Goal: Task Accomplishment & Management: Manage account settings

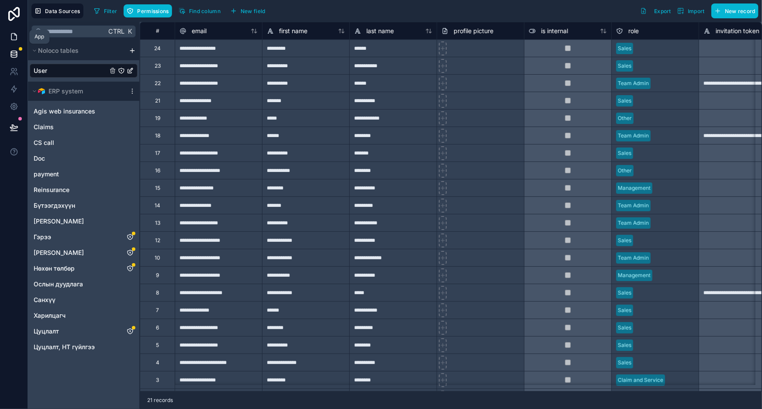
click at [13, 38] on icon at bounding box center [14, 36] width 9 height 9
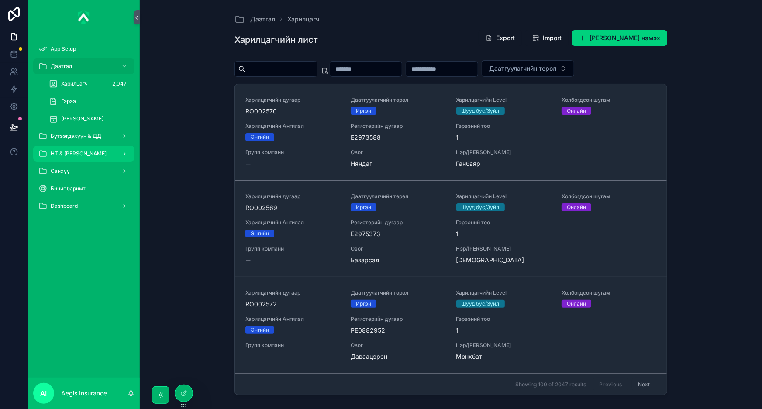
click at [87, 154] on span "НТ & [PERSON_NAME]" at bounding box center [79, 153] width 56 height 7
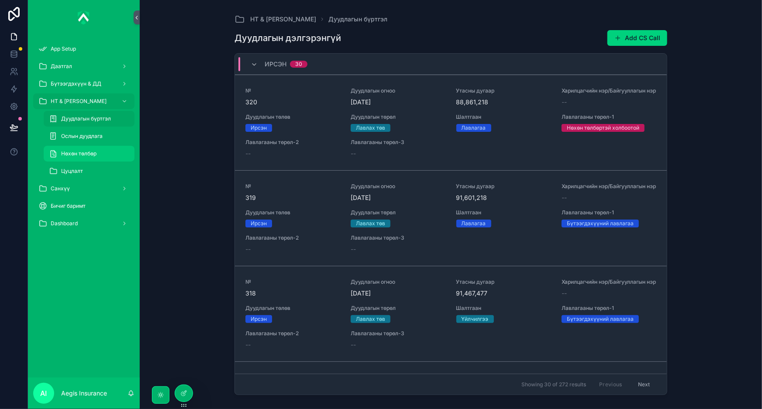
click at [106, 153] on div "Нөхөн төлбөр" at bounding box center [89, 154] width 80 height 14
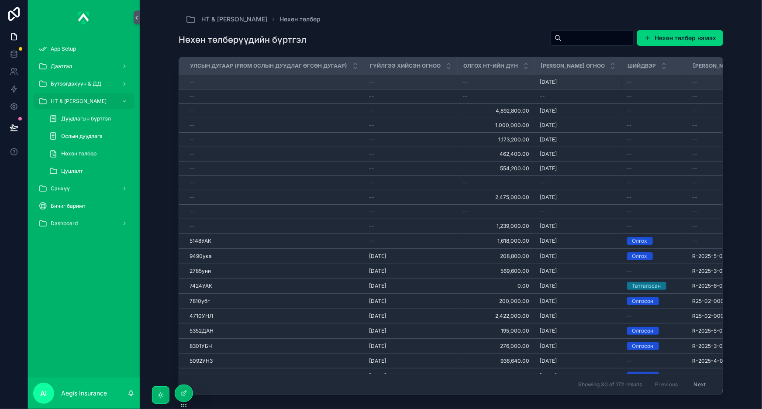
click at [401, 83] on div "--" at bounding box center [410, 82] width 83 height 7
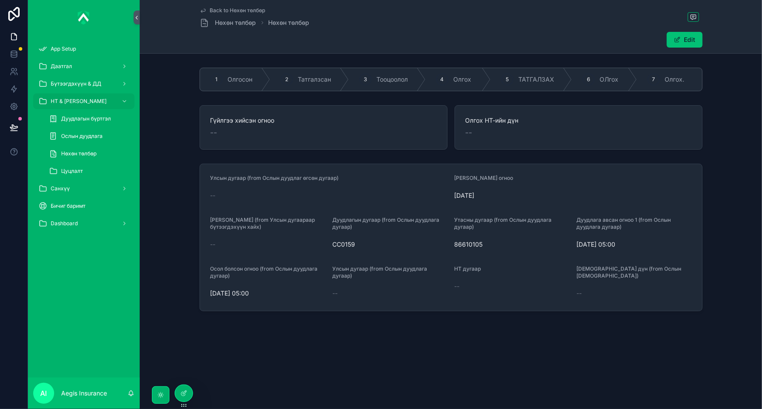
click at [695, 36] on button "Edit" at bounding box center [684, 40] width 36 height 16
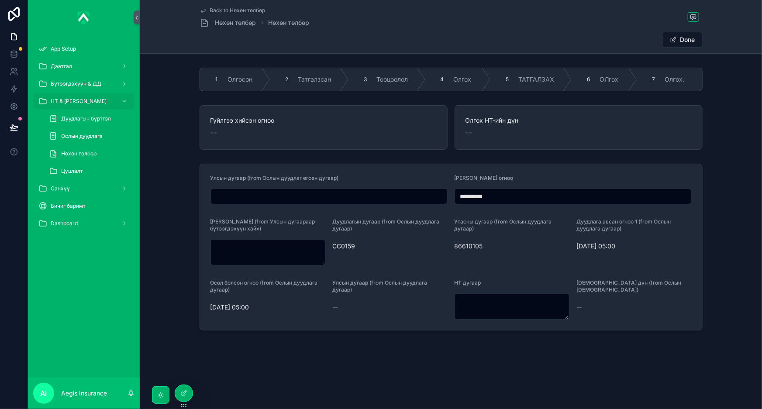
click at [432, 350] on div "**********" at bounding box center [451, 195] width 622 height 390
click at [184, 396] on icon at bounding box center [183, 393] width 7 height 7
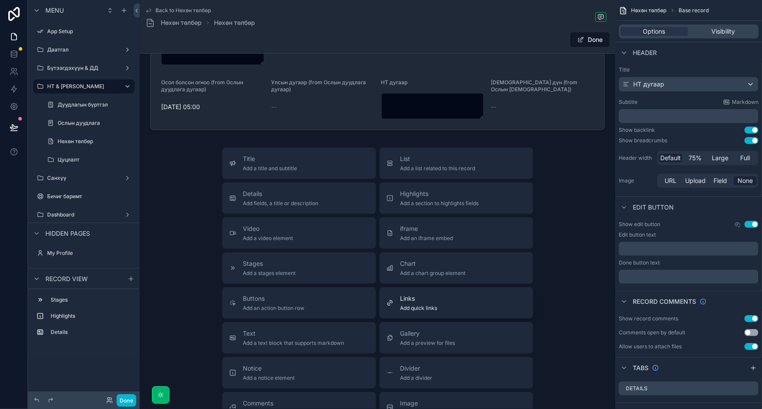
scroll to position [278, 0]
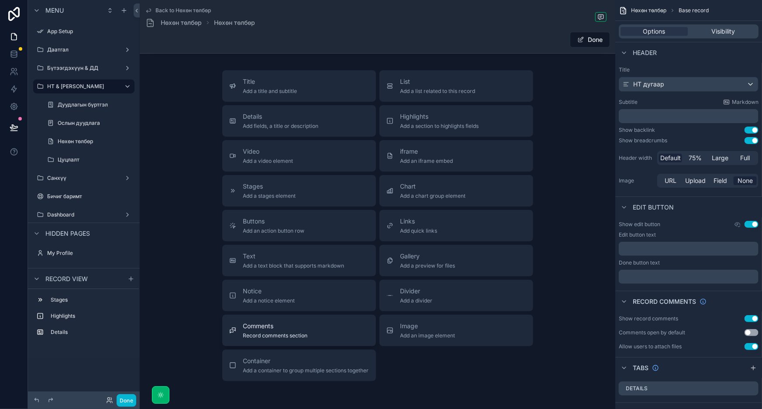
click at [268, 338] on span "Record comments section" at bounding box center [275, 335] width 65 height 7
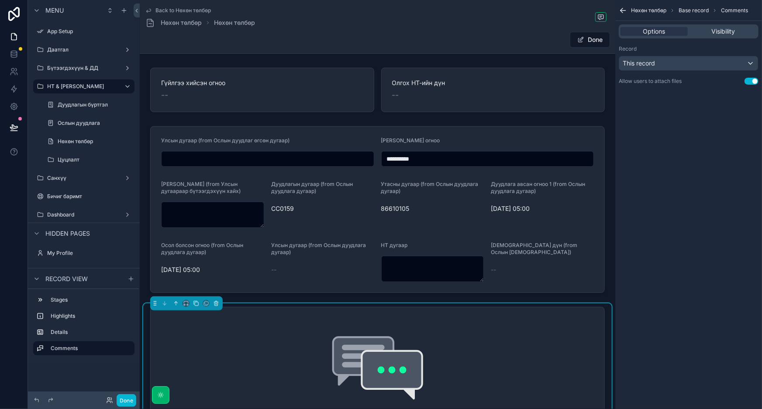
scroll to position [0, 0]
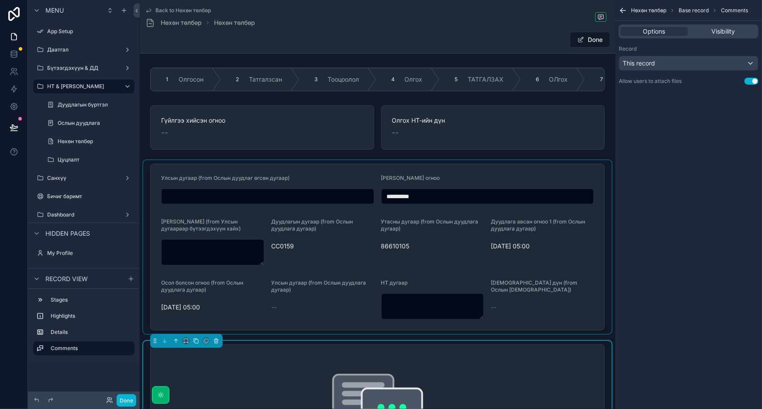
click at [578, 175] on div "scrollable content" at bounding box center [377, 247] width 468 height 174
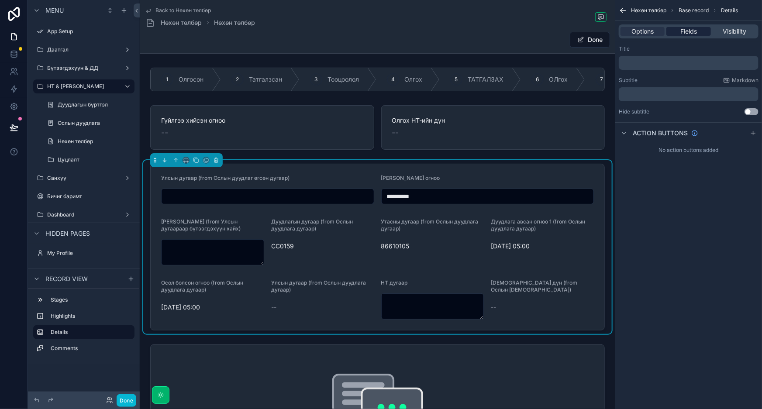
click at [687, 27] on span "Fields" at bounding box center [688, 31] width 17 height 9
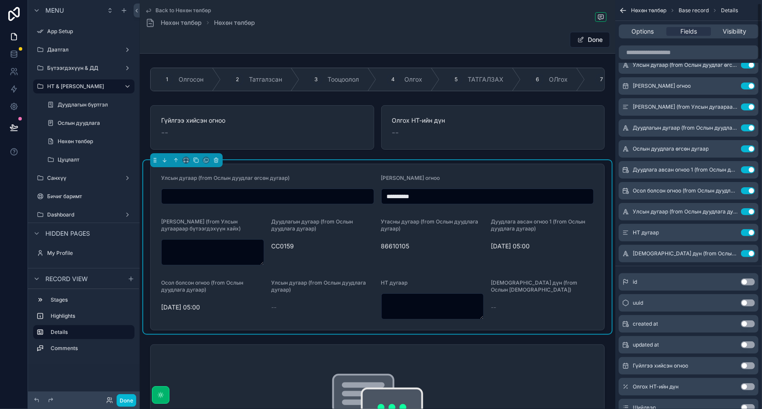
scroll to position [198, 0]
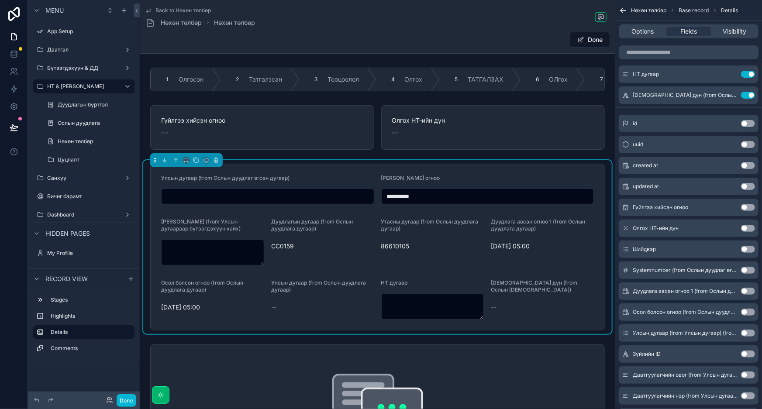
click at [747, 208] on button "Use setting" at bounding box center [748, 207] width 14 height 7
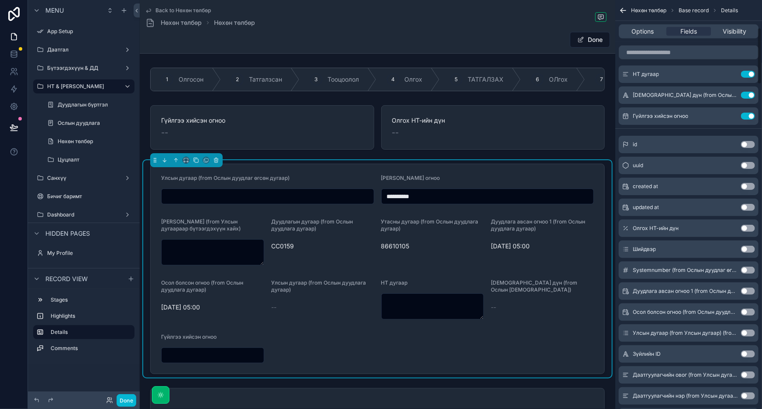
click at [747, 208] on button "Use setting" at bounding box center [748, 207] width 14 height 7
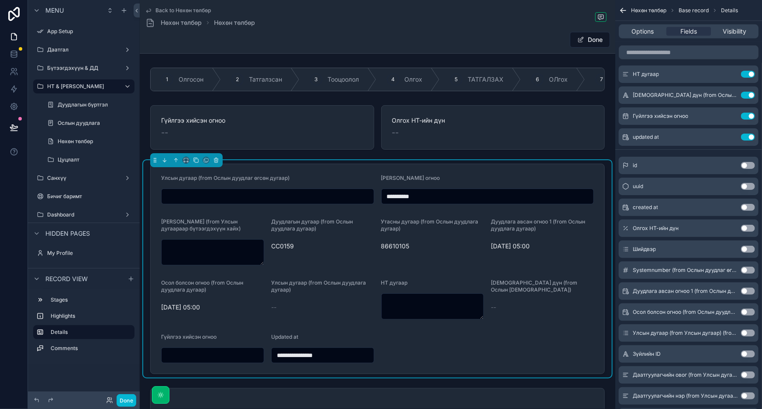
click at [749, 227] on button "Use setting" at bounding box center [748, 228] width 14 height 7
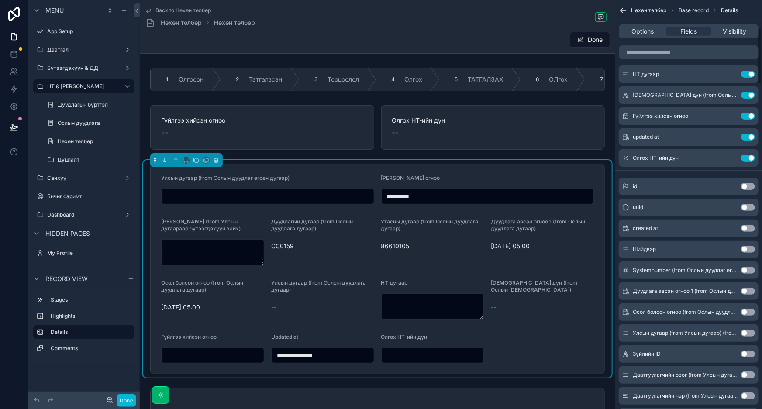
click at [748, 248] on button "Use setting" at bounding box center [748, 249] width 14 height 7
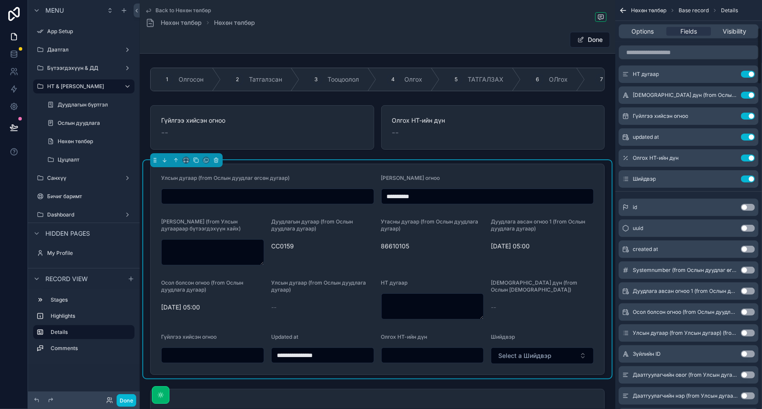
click at [748, 267] on button "Use setting" at bounding box center [748, 270] width 14 height 7
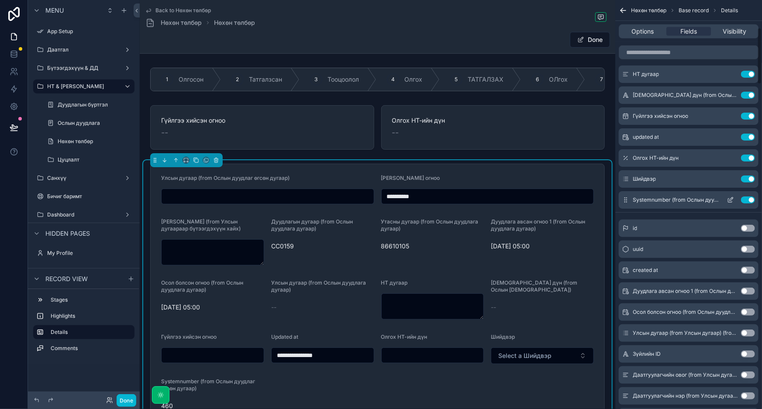
click at [749, 200] on button "Use setting" at bounding box center [748, 199] width 14 height 7
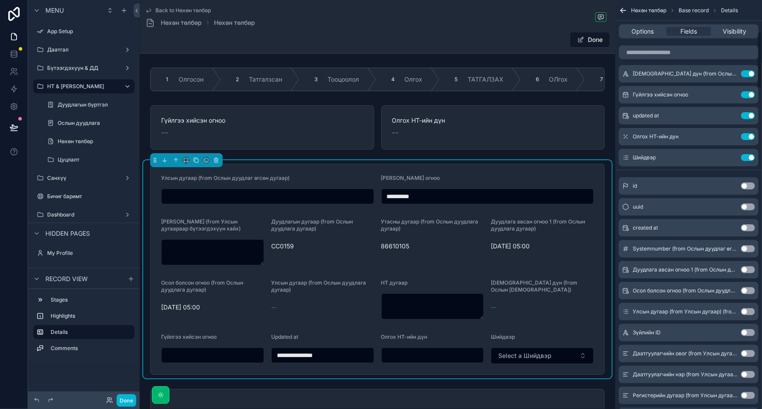
scroll to position [238, 0]
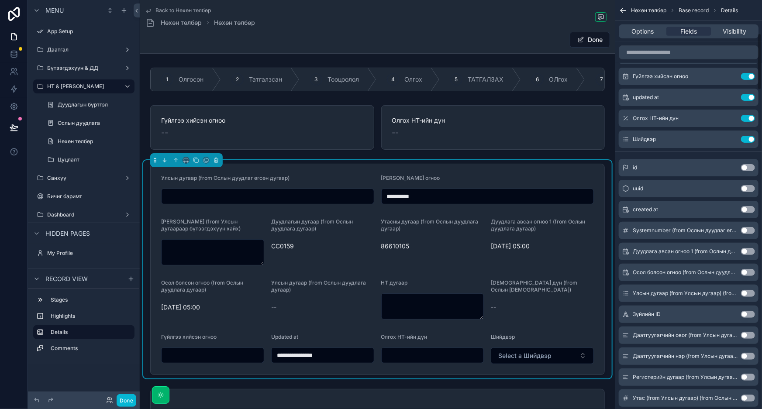
click at [747, 248] on button "Use setting" at bounding box center [748, 251] width 14 height 7
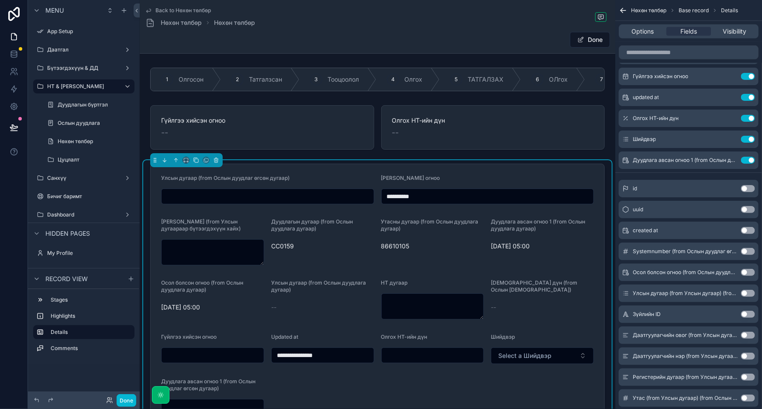
click at [745, 271] on button "Use setting" at bounding box center [748, 272] width 14 height 7
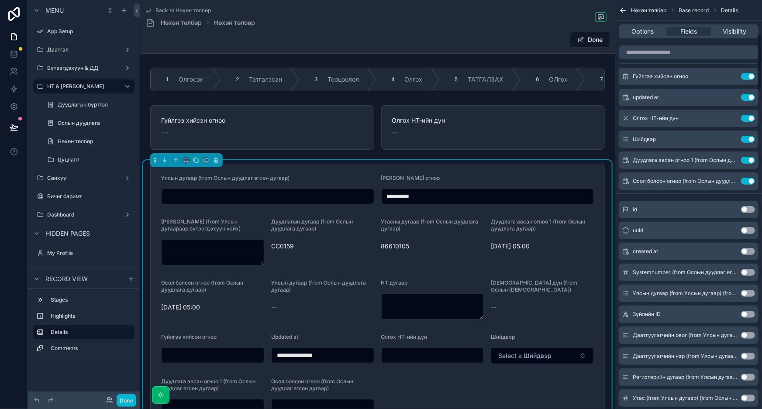
click at [746, 292] on button "Use setting" at bounding box center [748, 293] width 14 height 7
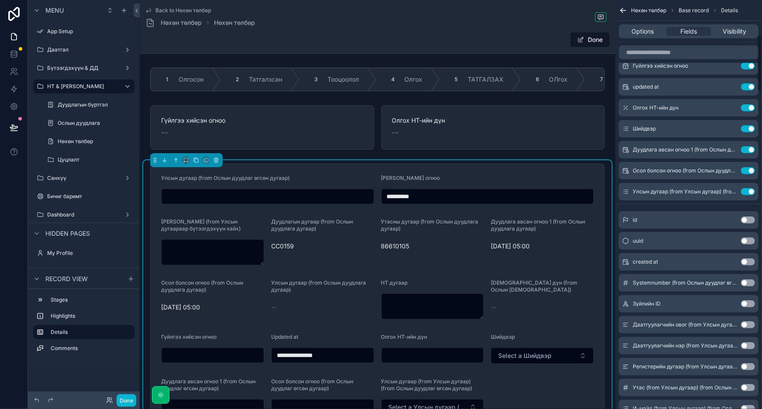
scroll to position [278, 0]
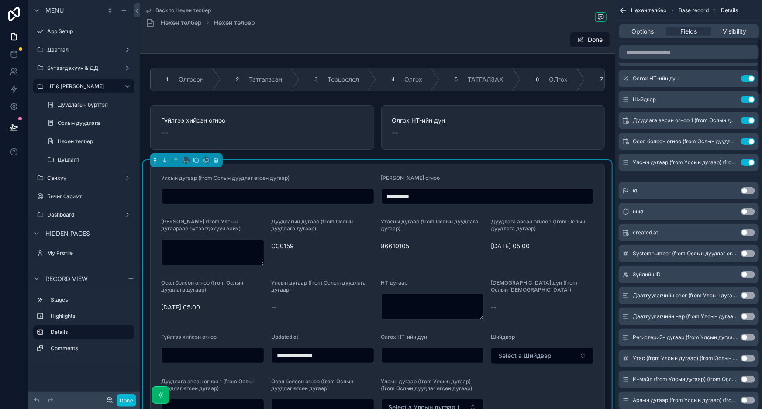
click at [748, 275] on button "Use setting" at bounding box center [748, 274] width 14 height 7
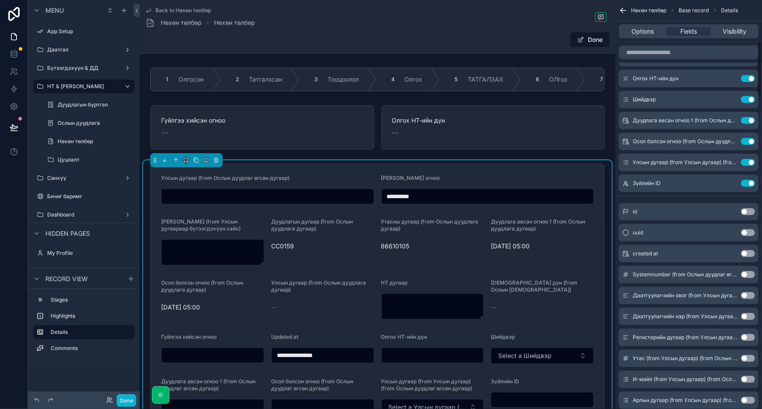
scroll to position [357, 0]
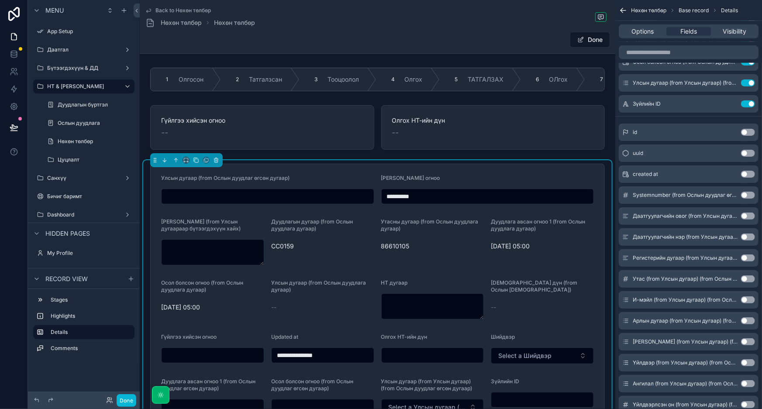
click at [746, 215] on button "Use setting" at bounding box center [748, 216] width 14 height 7
click at [746, 236] on button "Use setting" at bounding box center [748, 236] width 14 height 7
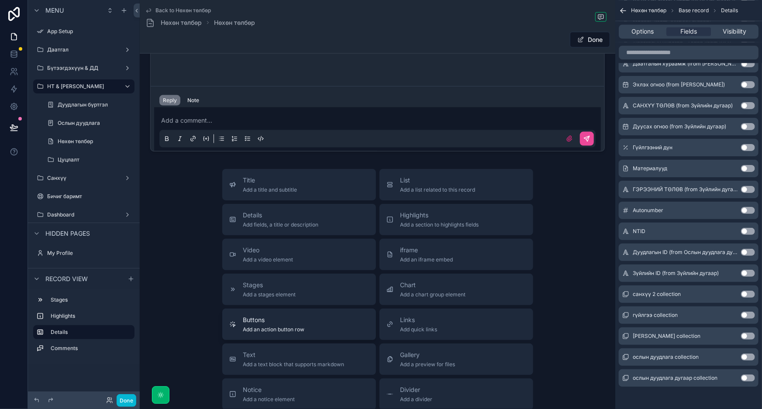
scroll to position [438, 0]
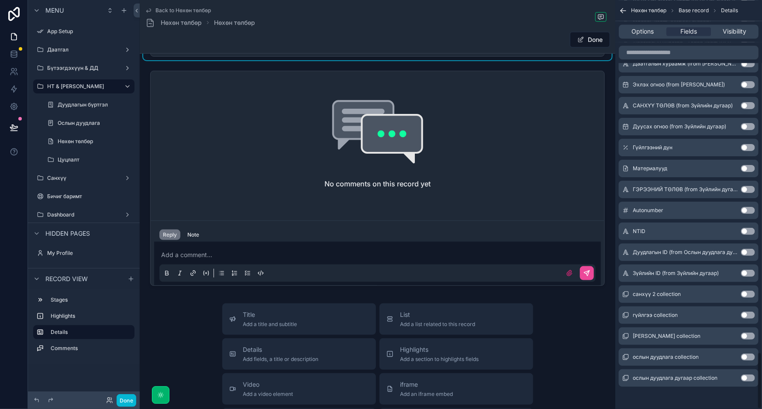
click at [508, 4] on div "Back to Нөхөн төлбөр Нөхөн төлбөр Нөхөн төлбөр Done" at bounding box center [377, 26] width 465 height 53
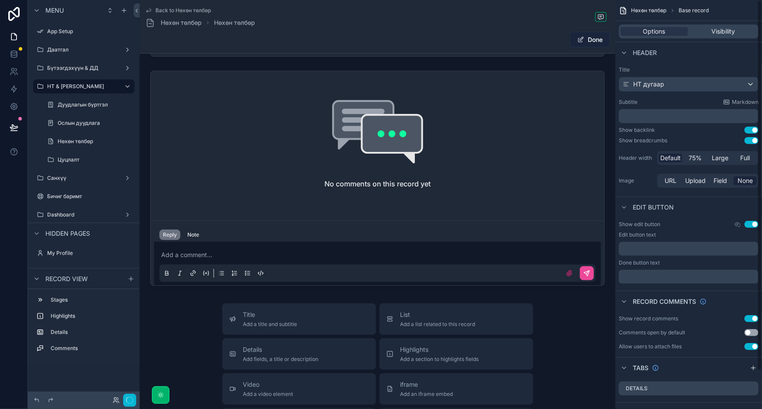
click at [591, 37] on button "Done" at bounding box center [590, 40] width 40 height 16
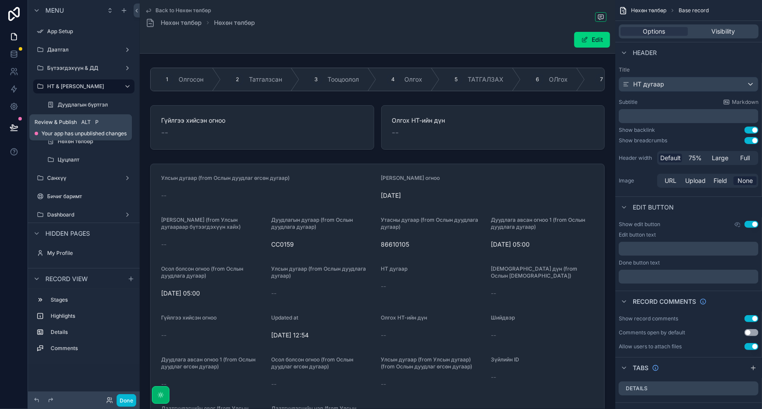
click at [13, 125] on icon at bounding box center [14, 127] width 9 height 9
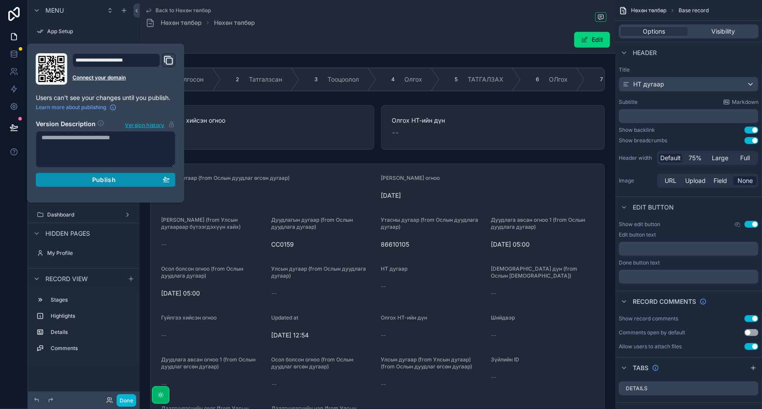
click at [84, 178] on div "Publish" at bounding box center [105, 180] width 128 height 8
